Goal: Task Accomplishment & Management: Manage account settings

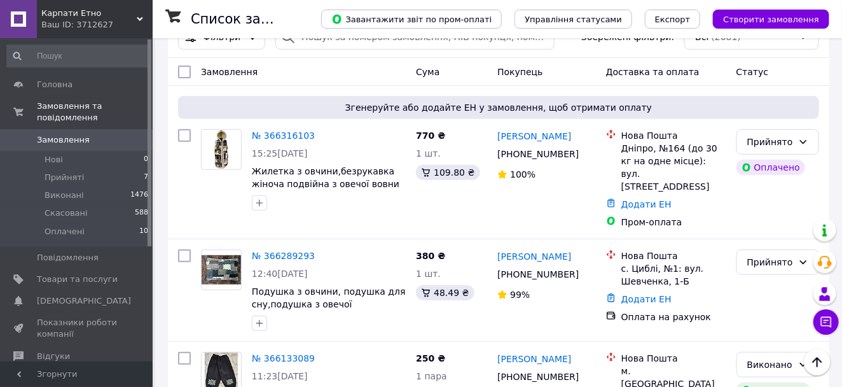
scroll to position [141, 0]
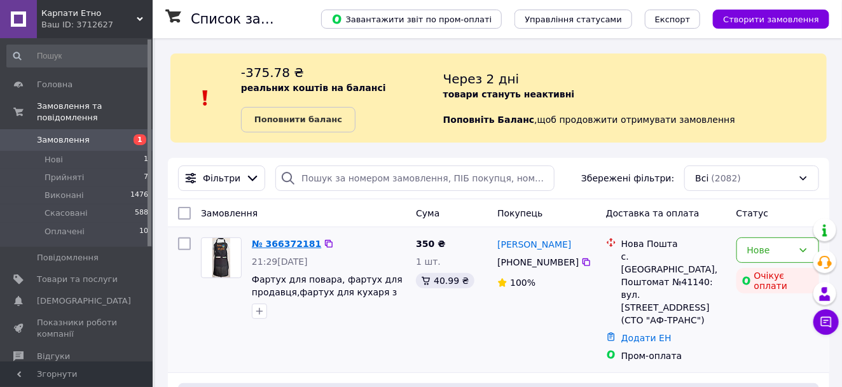
click at [295, 243] on link "№ 366372181" at bounding box center [286, 244] width 69 height 10
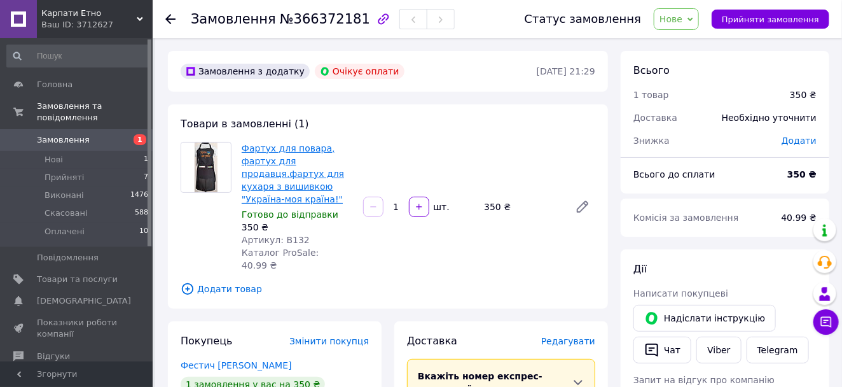
click at [284, 186] on link "Фартух для повара, фартух для продавця,фартух для кухаря з вишивкою "Україна-мо…" at bounding box center [293, 173] width 102 height 61
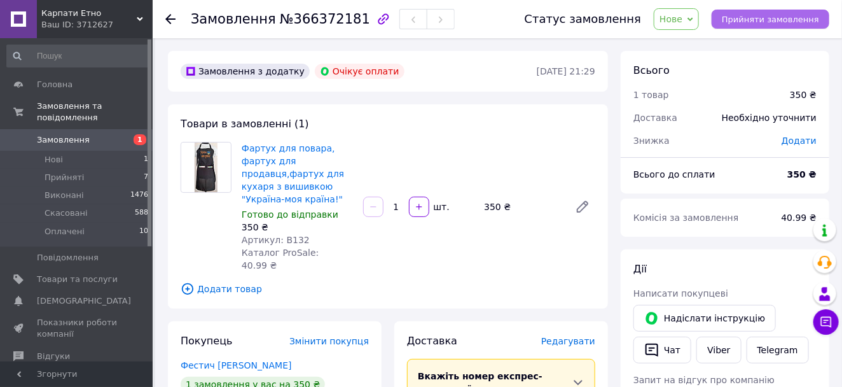
click at [768, 17] on span "Прийняти замовлення" at bounding box center [770, 20] width 97 height 10
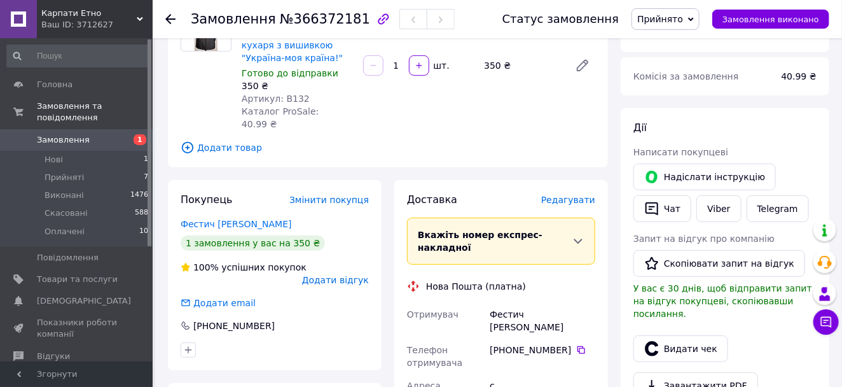
scroll to position [212, 0]
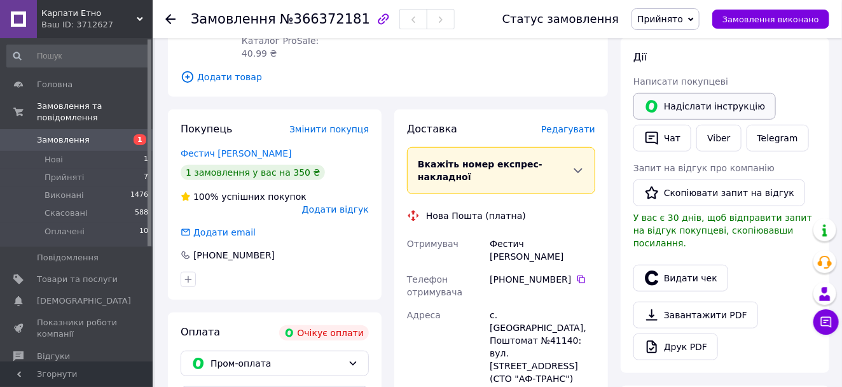
click at [699, 104] on button "Надіслати інструкцію" at bounding box center [705, 106] width 142 height 27
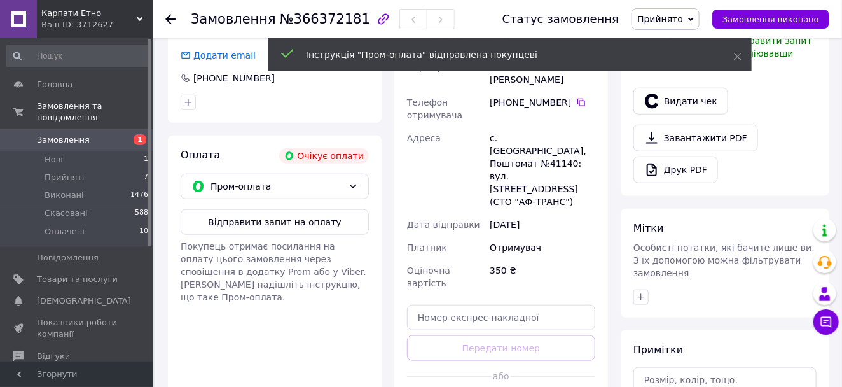
scroll to position [424, 0]
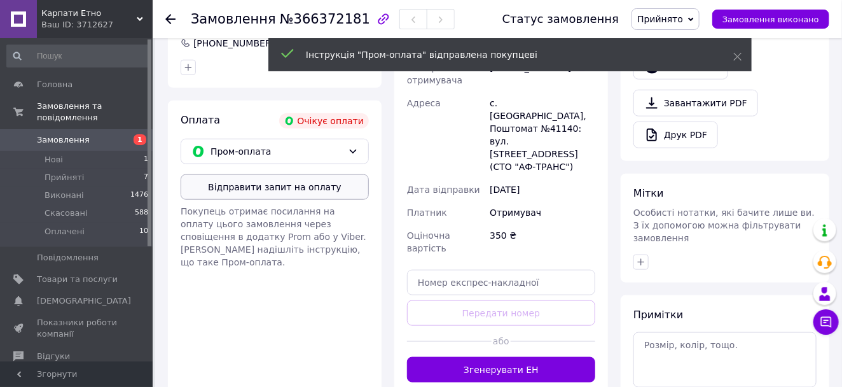
click at [276, 174] on button "Відправити запит на оплату" at bounding box center [275, 186] width 188 height 25
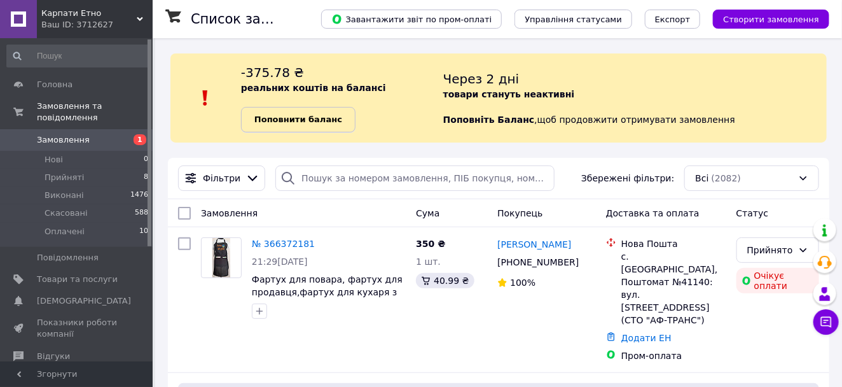
click at [299, 119] on b "Поповнити баланс" at bounding box center [298, 119] width 88 height 10
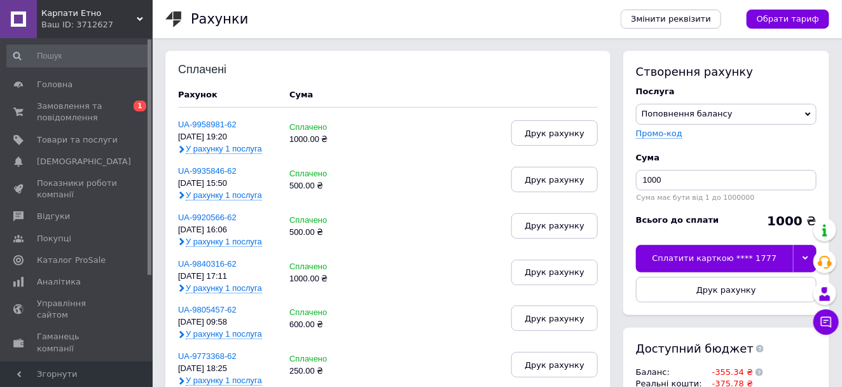
click at [804, 260] on icon at bounding box center [806, 258] width 6 height 6
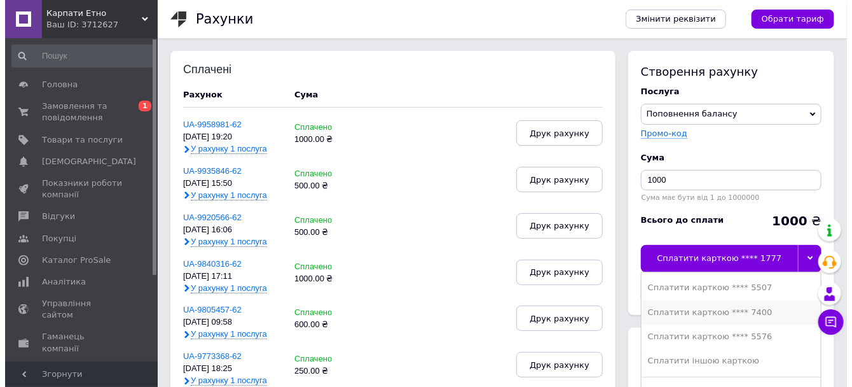
scroll to position [71, 0]
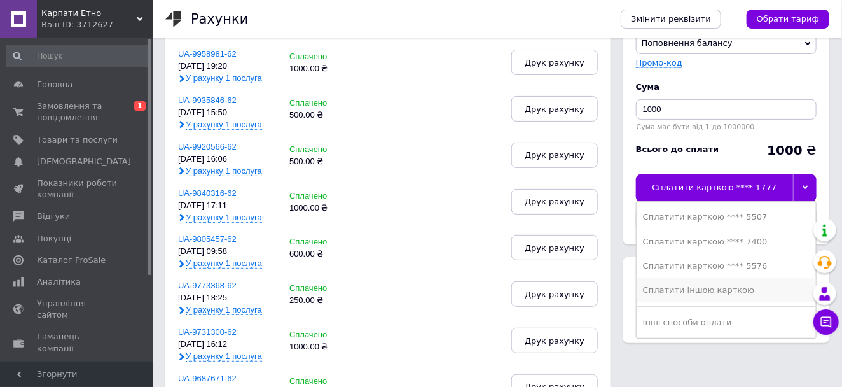
click at [693, 290] on div "Сплатити іншою карткою" at bounding box center [726, 289] width 167 height 11
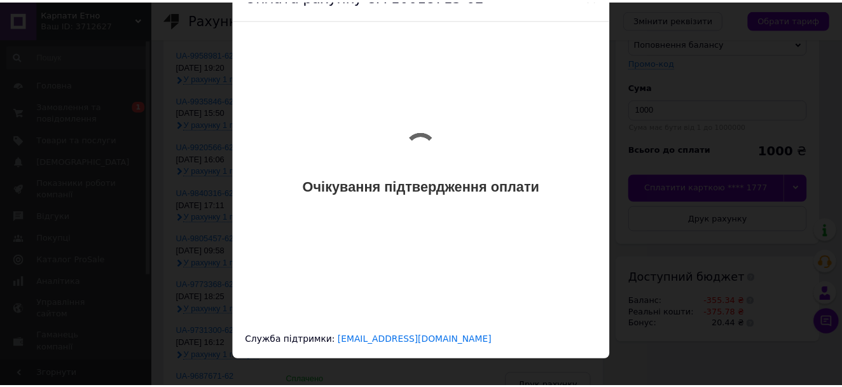
scroll to position [0, 0]
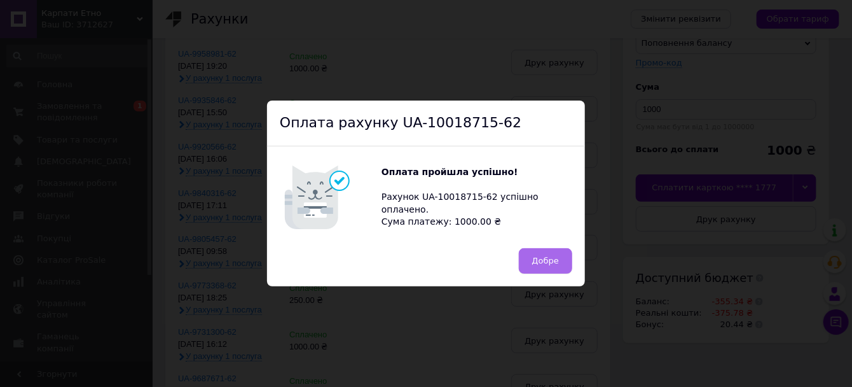
click at [548, 258] on span "Добре" at bounding box center [545, 261] width 27 height 10
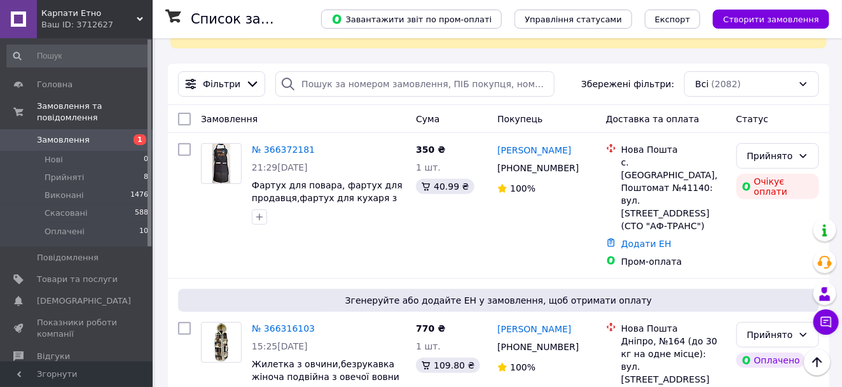
scroll to position [71, 0]
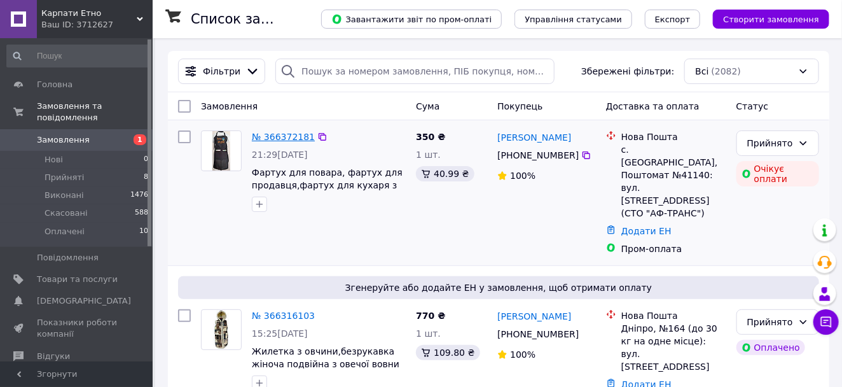
click at [280, 132] on link "№ 366372181" at bounding box center [283, 137] width 63 height 10
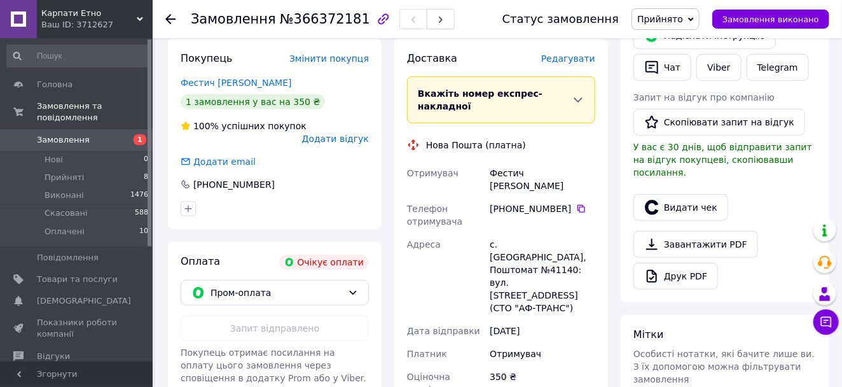
scroll to position [141, 0]
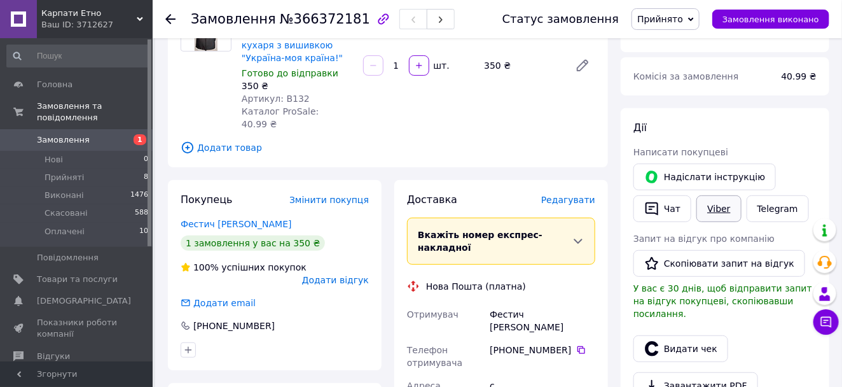
click at [717, 205] on link "Viber" at bounding box center [718, 208] width 45 height 27
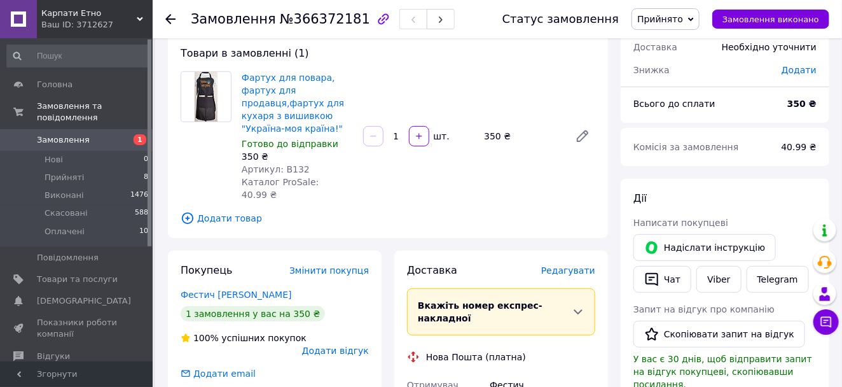
scroll to position [0, 0]
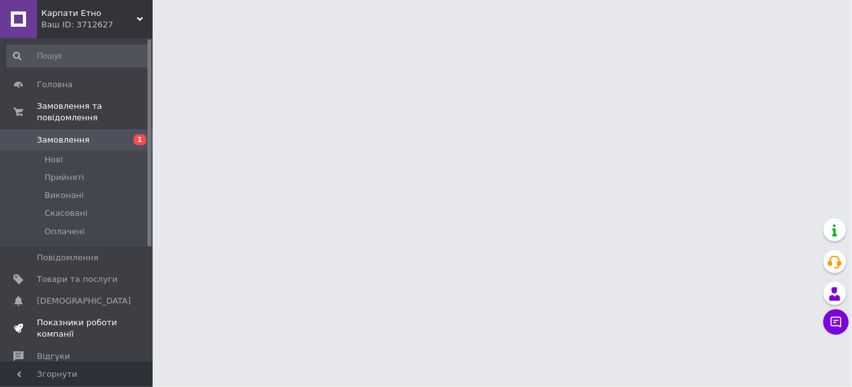
click at [46, 318] on span "Показники роботи компанії" at bounding box center [77, 328] width 81 height 23
